Goal: Transaction & Acquisition: Subscribe to service/newsletter

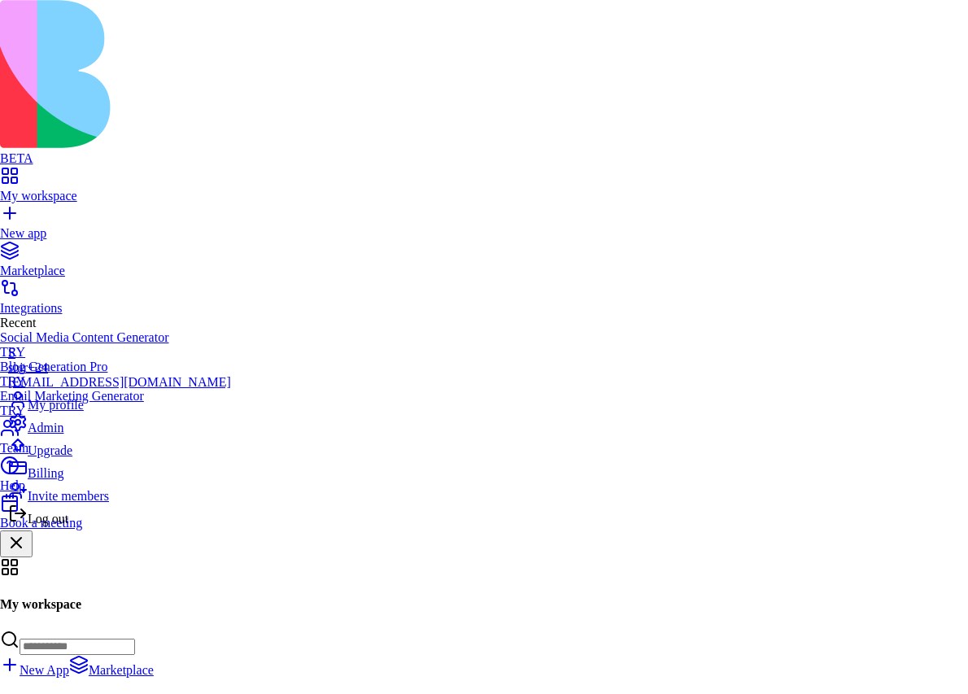
click at [98, 458] on div "Upgrade" at bounding box center [119, 446] width 223 height 23
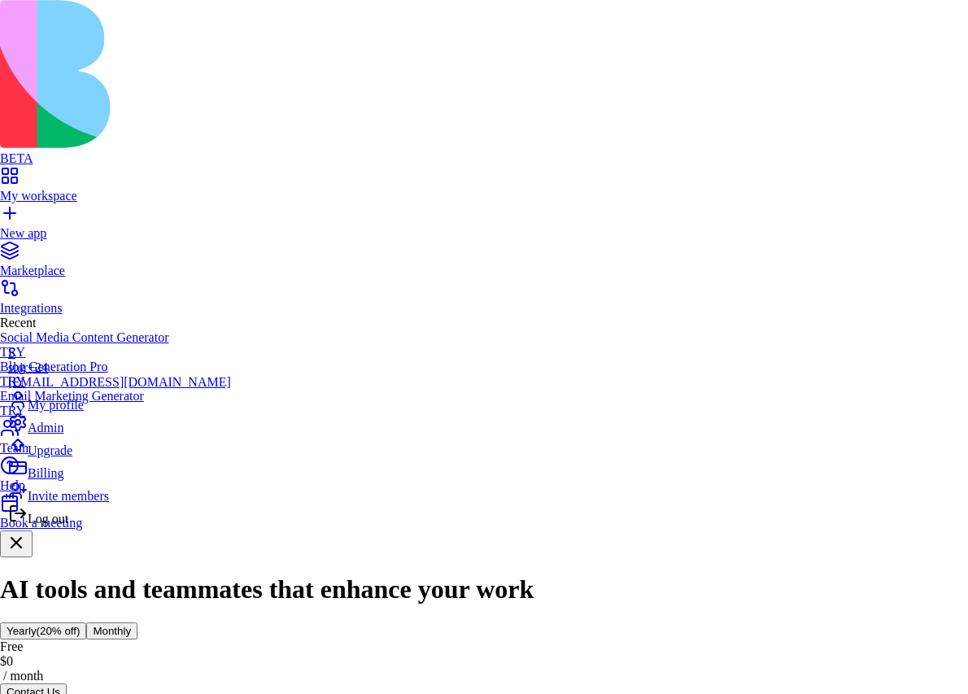
click at [68, 526] on span "Log out" at bounding box center [48, 519] width 41 height 14
